Goal: Check status: Check status

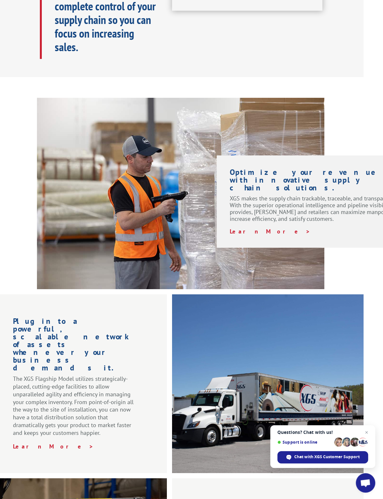
scroll to position [0, 19]
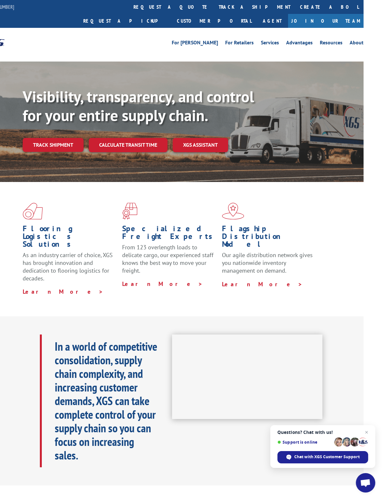
click at [54, 138] on link "Track shipment" at bounding box center [53, 145] width 61 height 14
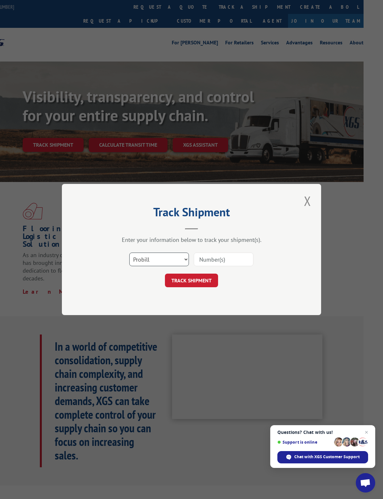
click at [138, 262] on select "Select category... Probill BOL PO" at bounding box center [159, 260] width 60 height 14
click at [226, 261] on input at bounding box center [224, 260] width 60 height 14
click at [209, 258] on input at bounding box center [224, 260] width 60 height 14
paste input "https://www.xgsi.com/"
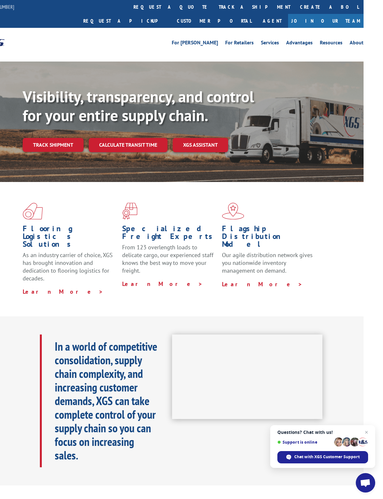
type input "https://www.xgsi.com/"
click at [61, 138] on link "Track shipment" at bounding box center [53, 145] width 61 height 14
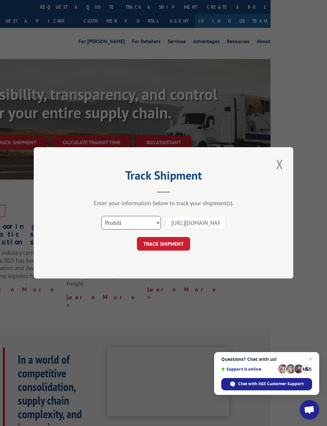
scroll to position [0, 56]
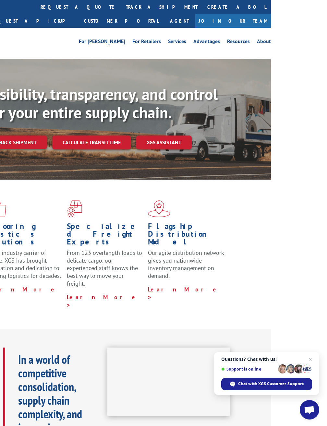
click at [26, 142] on link "Track shipment" at bounding box center [16, 142] width 61 height 14
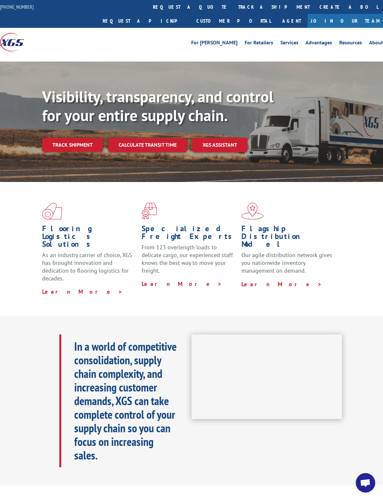
click at [80, 138] on link "Track shipment" at bounding box center [72, 145] width 61 height 14
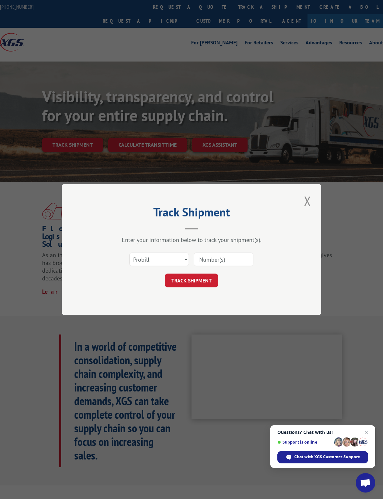
click at [227, 258] on input at bounding box center [224, 260] width 60 height 14
type input "17511873"
click at [205, 281] on button "TRACK SHIPMENT" at bounding box center [191, 281] width 53 height 14
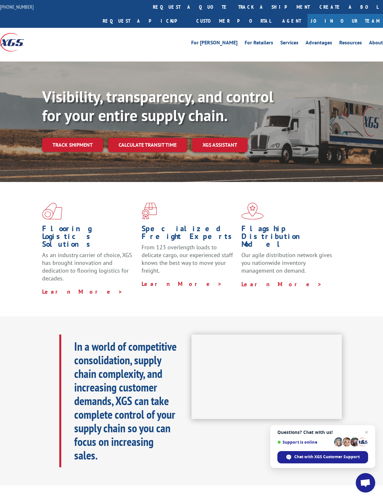
click at [77, 138] on link "Track shipment" at bounding box center [72, 145] width 61 height 14
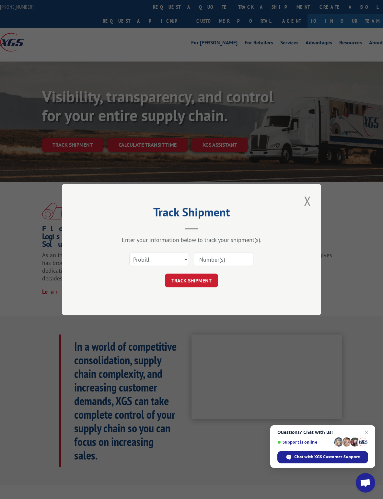
click at [212, 257] on input at bounding box center [224, 260] width 60 height 14
type input "17511875"
click at [208, 275] on button "TRACK SHIPMENT" at bounding box center [191, 281] width 53 height 14
